Goal: Task Accomplishment & Management: Manage account settings

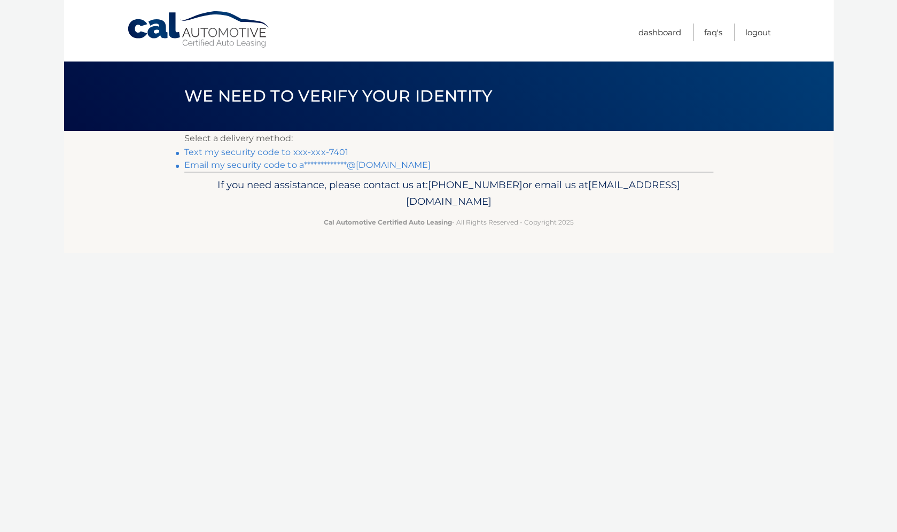
click at [271, 154] on link "Text my security code to xxx-xxx-7401" at bounding box center [266, 152] width 165 height 10
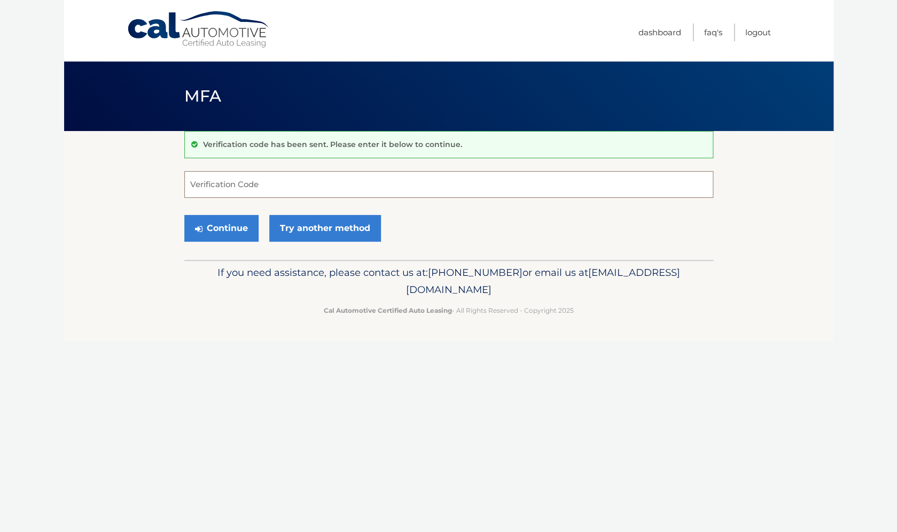
click at [284, 191] on input "Verification Code" at bounding box center [448, 184] width 529 height 27
type input "449729"
click at [184, 215] on button "Continue" at bounding box center [221, 228] width 74 height 27
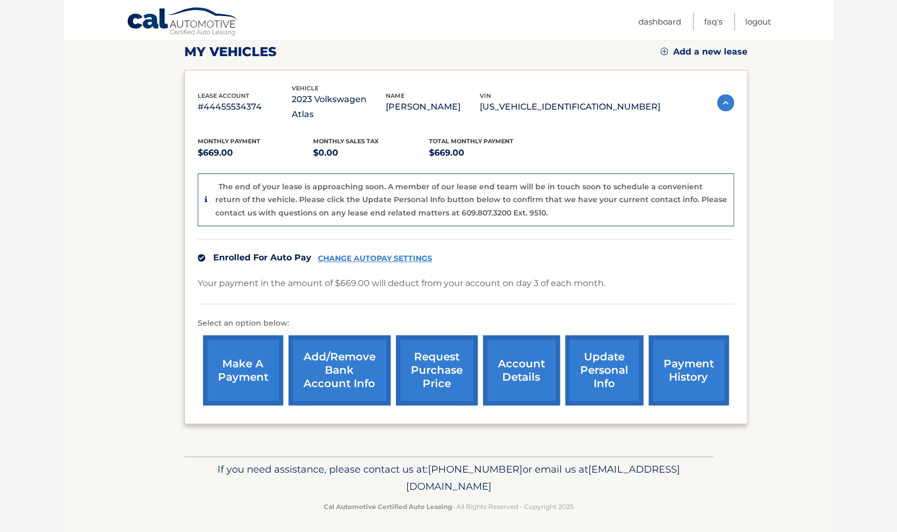
scroll to position [156, 0]
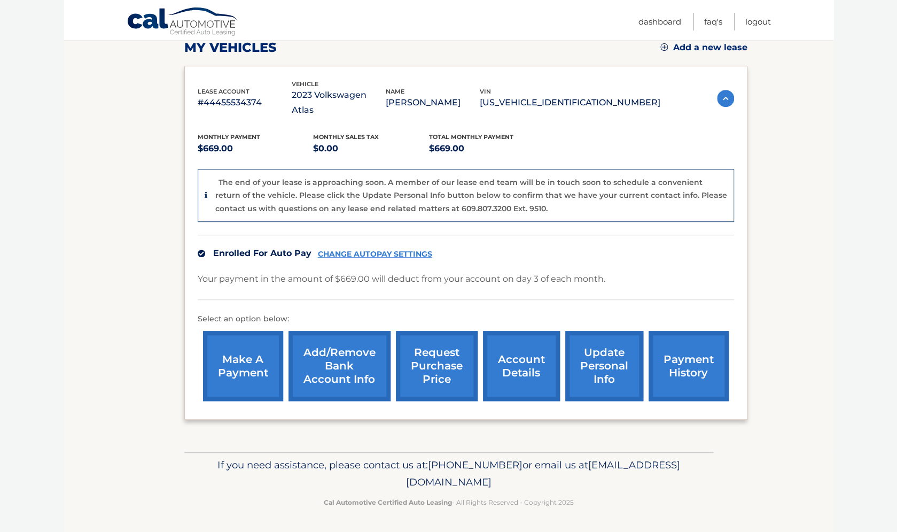
click at [500, 368] on link "account details" at bounding box center [521, 366] width 77 height 70
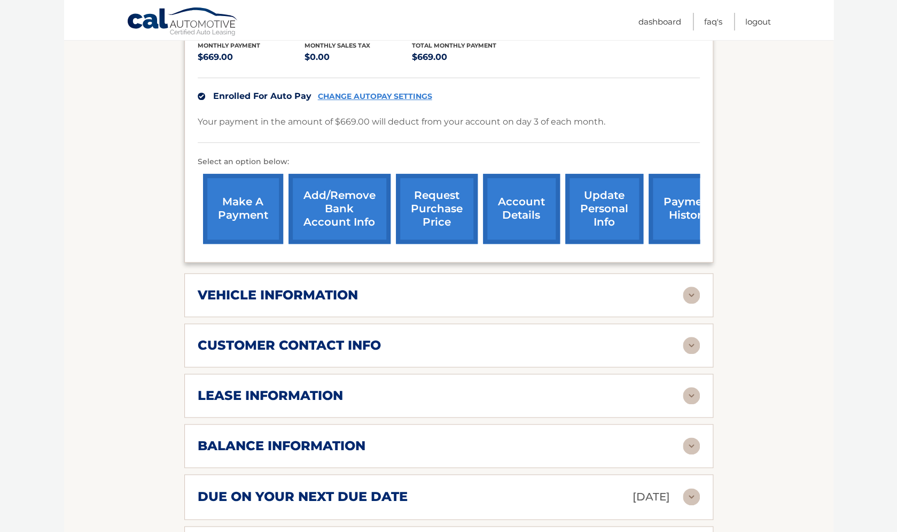
scroll to position [253, 0]
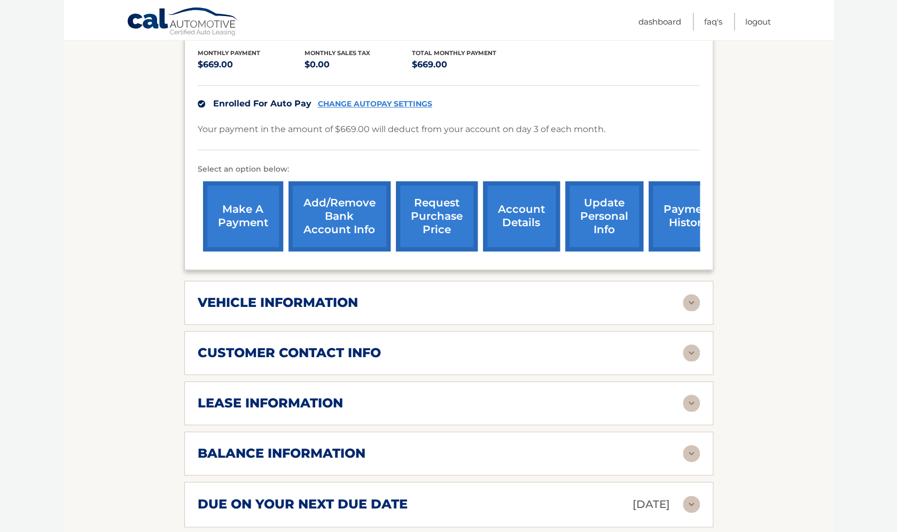
click at [655, 310] on div "vehicle information" at bounding box center [440, 302] width 485 height 16
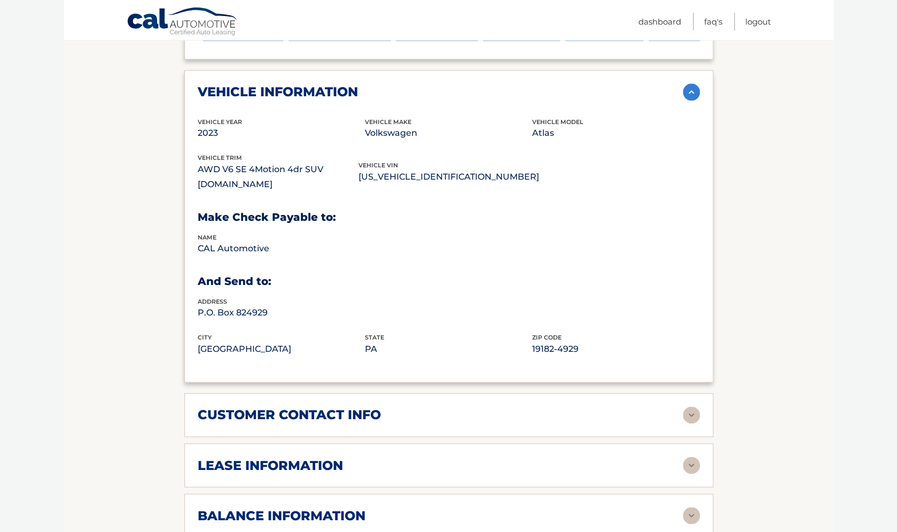
scroll to position [471, 0]
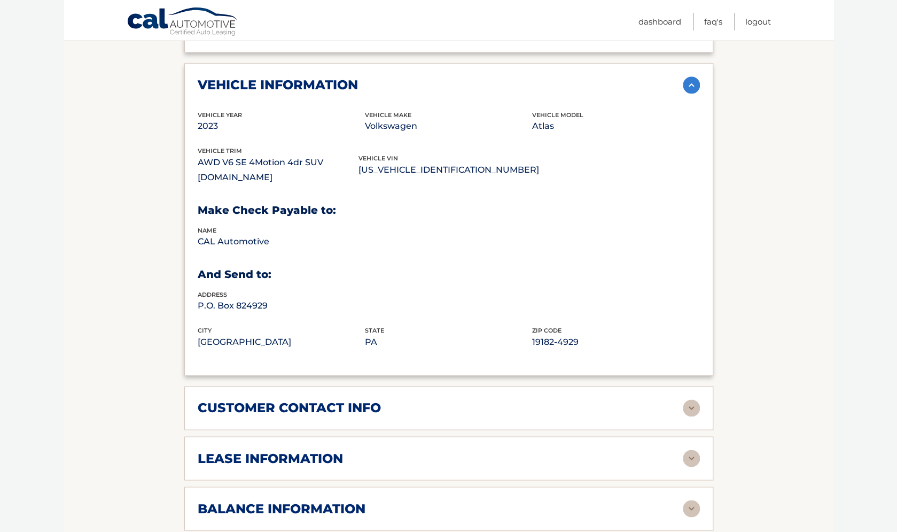
click at [558, 416] on div "customer contact info" at bounding box center [440, 408] width 485 height 16
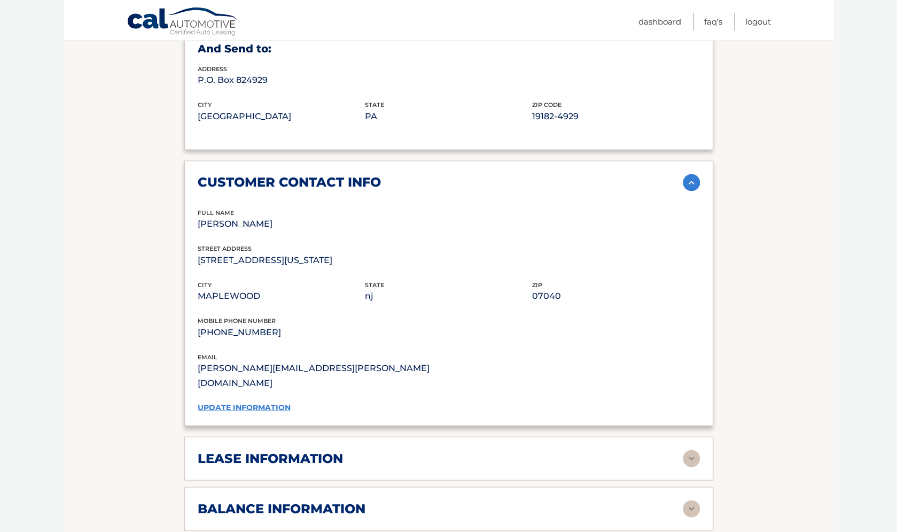
scroll to position [905, 0]
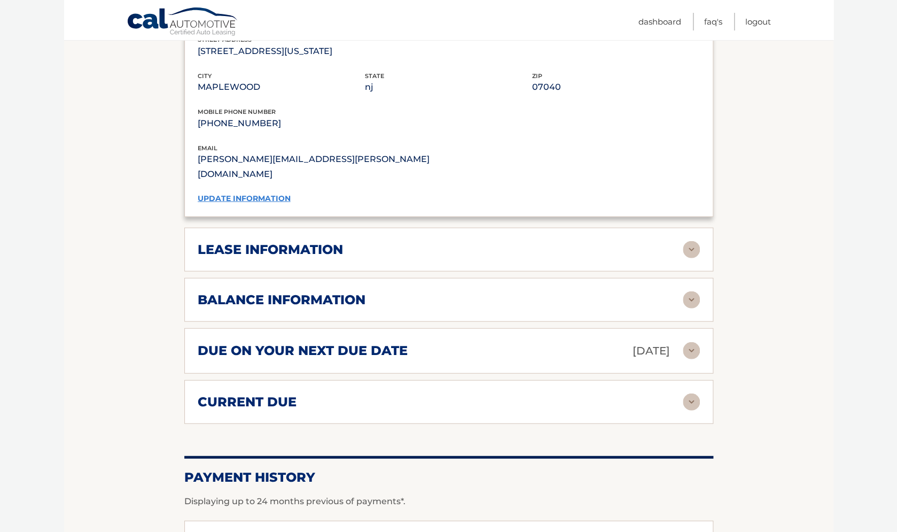
click at [536, 245] on div "lease information" at bounding box center [440, 250] width 485 height 16
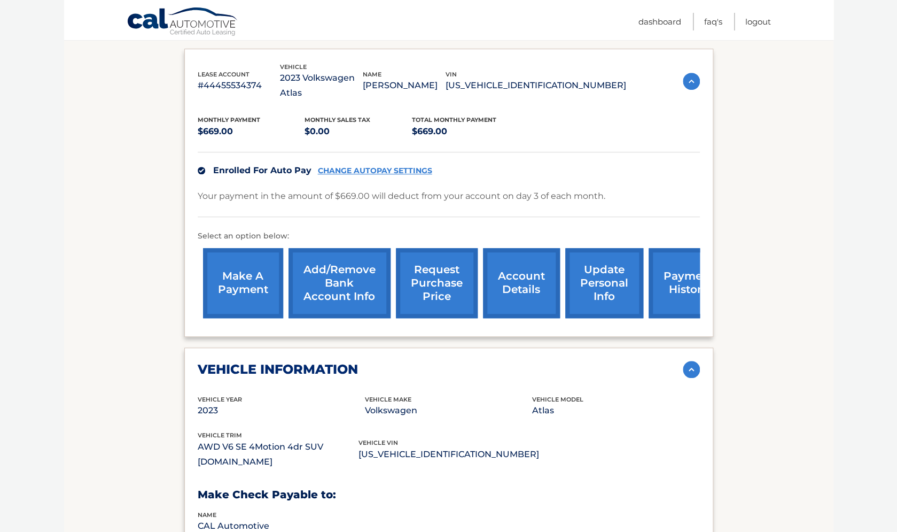
scroll to position [173, 0]
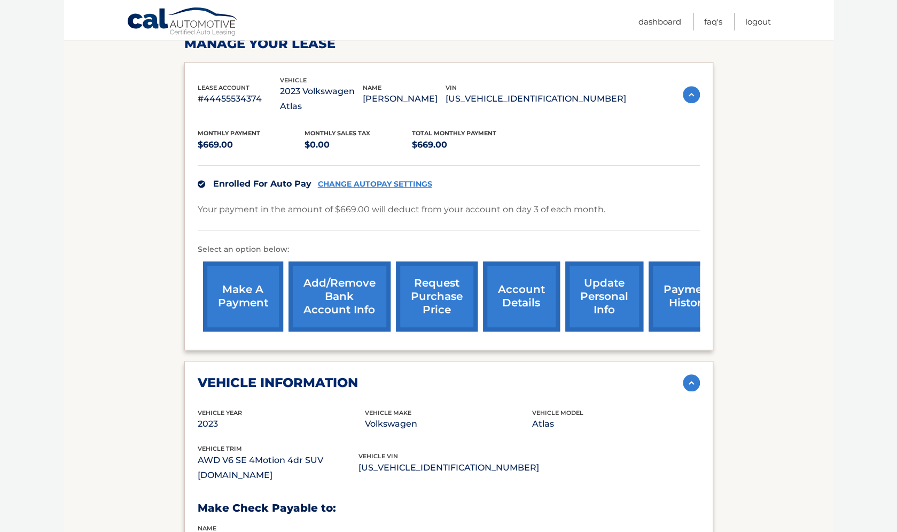
click at [336, 297] on link "Add/Remove bank account info" at bounding box center [340, 296] width 102 height 70
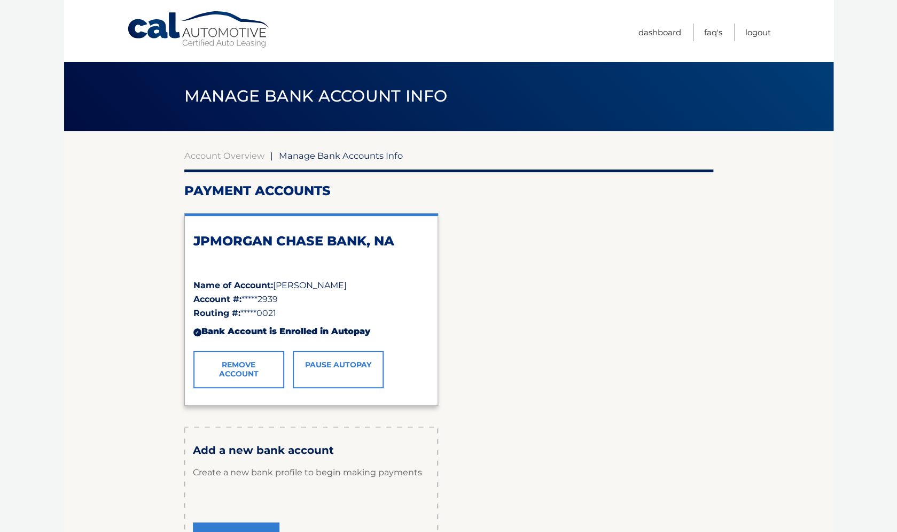
click at [263, 367] on link "Remove Account" at bounding box center [238, 369] width 91 height 37
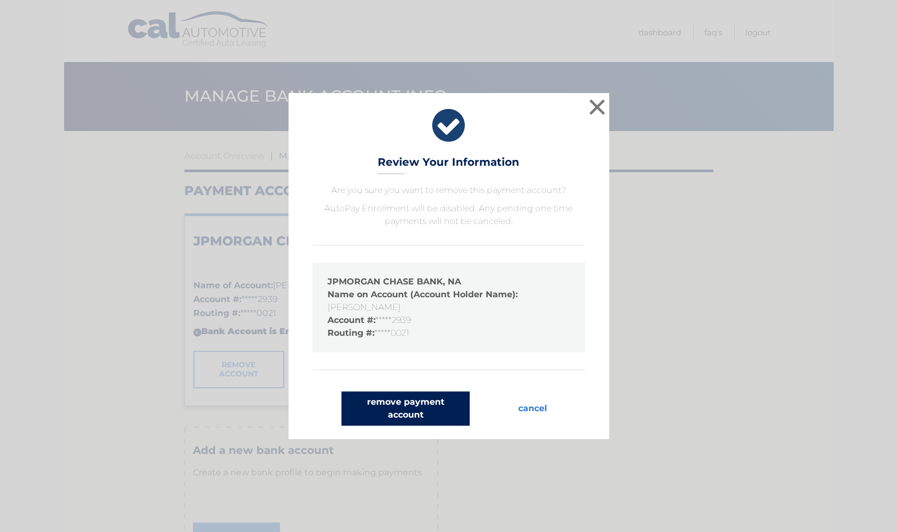
click at [436, 420] on button "remove payment account" at bounding box center [405, 408] width 128 height 34
